Goal: Task Accomplishment & Management: Use online tool/utility

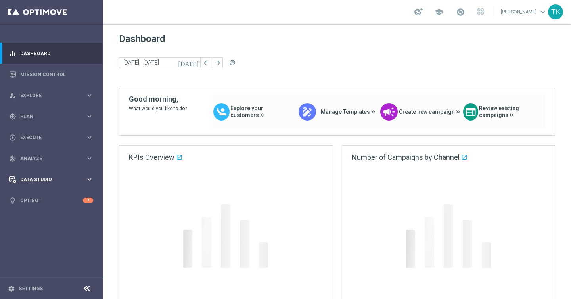
click at [94, 178] on div "Data Studio keyboard_arrow_right" at bounding box center [51, 179] width 102 height 21
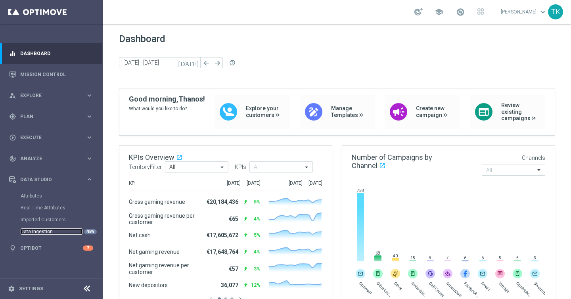
click at [44, 230] on link "Data Ingestion" at bounding box center [52, 231] width 62 height 6
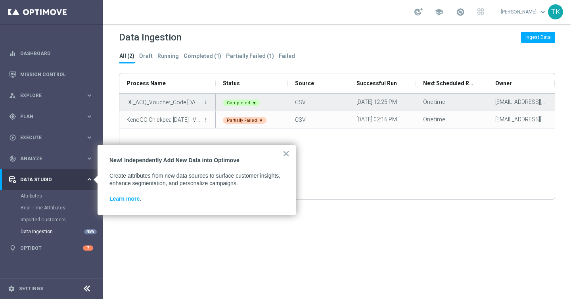
click at [205, 102] on icon "more_vert" at bounding box center [206, 103] width 6 height 6
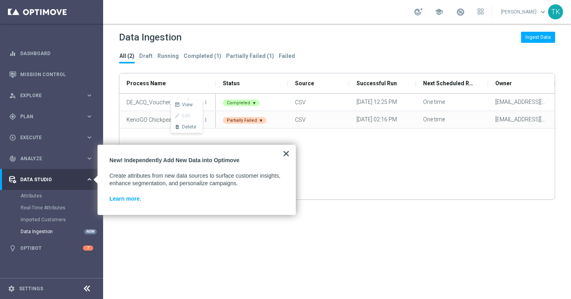
click at [287, 154] on button "×" at bounding box center [286, 153] width 8 height 13
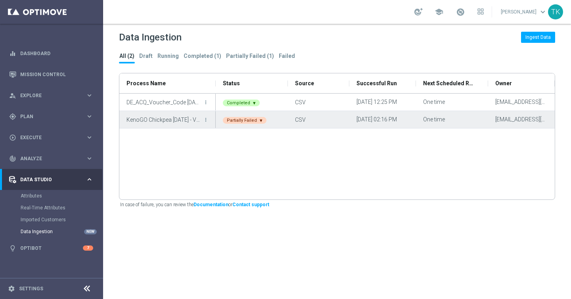
click at [205, 121] on icon "more_vert" at bounding box center [206, 120] width 6 height 6
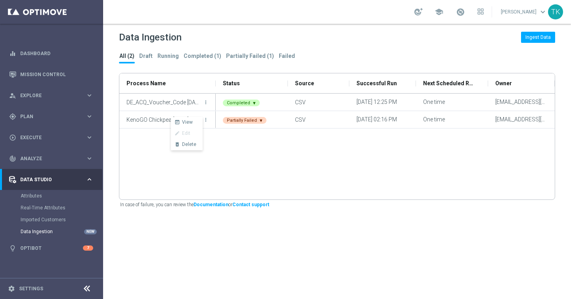
click at [244, 161] on div "more_vert wysiwyg View edit Edit delete_forever Delete KenoGO Chickpea Feb4 - V…" at bounding box center [336, 144] width 435 height 100
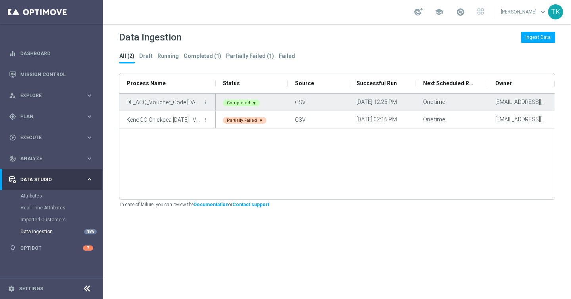
click at [240, 103] on div "Completed ▾" at bounding box center [241, 103] width 37 height 7
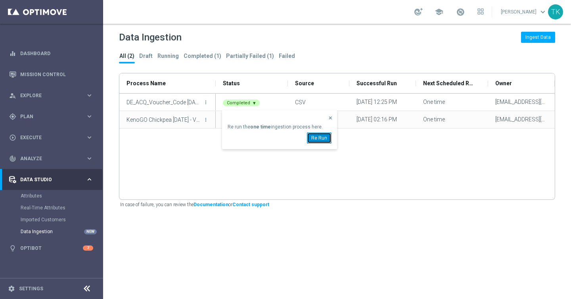
click at [318, 140] on button "Re Run" at bounding box center [319, 137] width 25 height 11
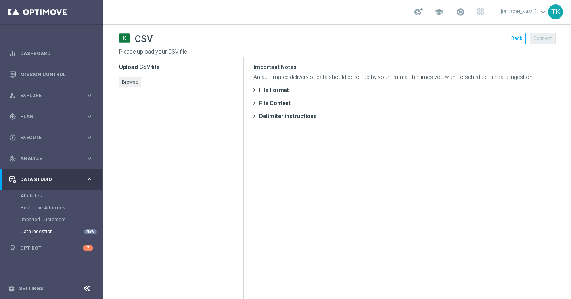
click at [127, 80] on button "Browse" at bounding box center [130, 82] width 22 height 10
click at [133, 113] on button "Update" at bounding box center [130, 118] width 22 height 10
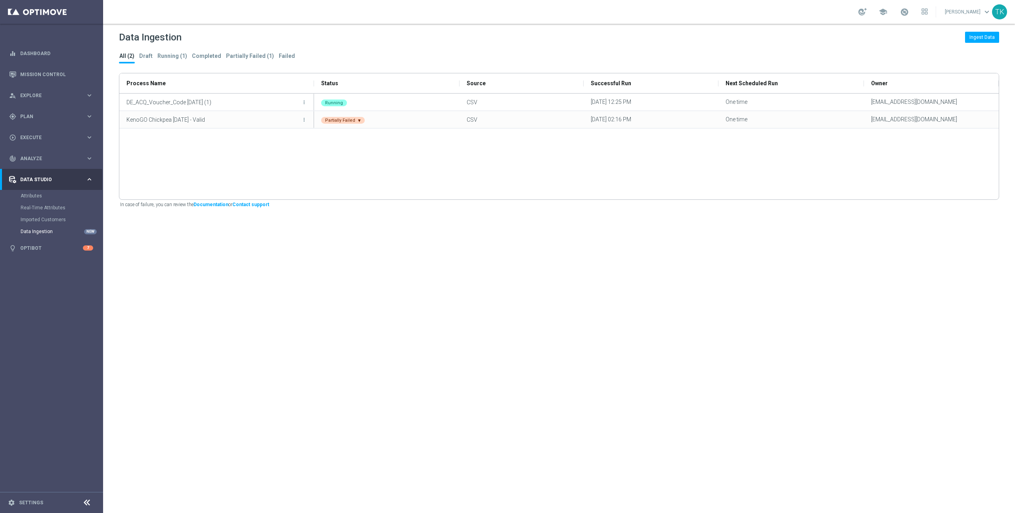
click at [269, 276] on div "Data Ingestion Ingest Data All (2) Draft Running (1) Completed Partially Failed…" at bounding box center [559, 268] width 912 height 489
click at [203, 290] on div "Data Ingestion Ingest Data All (2) Draft Running (1) Completed Partially Failed…" at bounding box center [559, 268] width 912 height 489
